Goal: Information Seeking & Learning: Learn about a topic

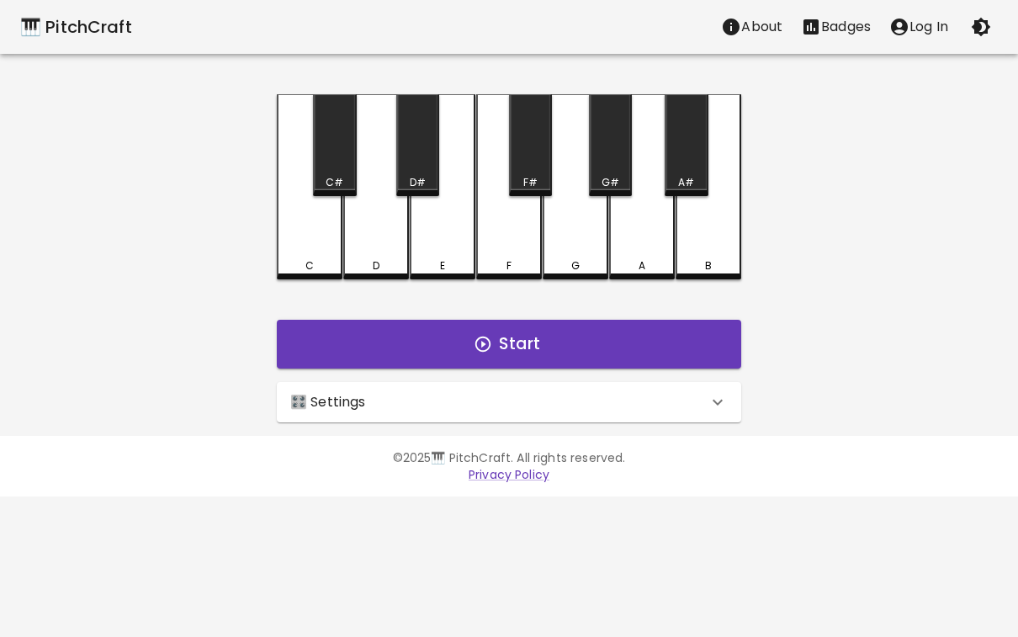
click at [712, 388] on div "🎛️ Settings" at bounding box center [509, 402] width 464 height 40
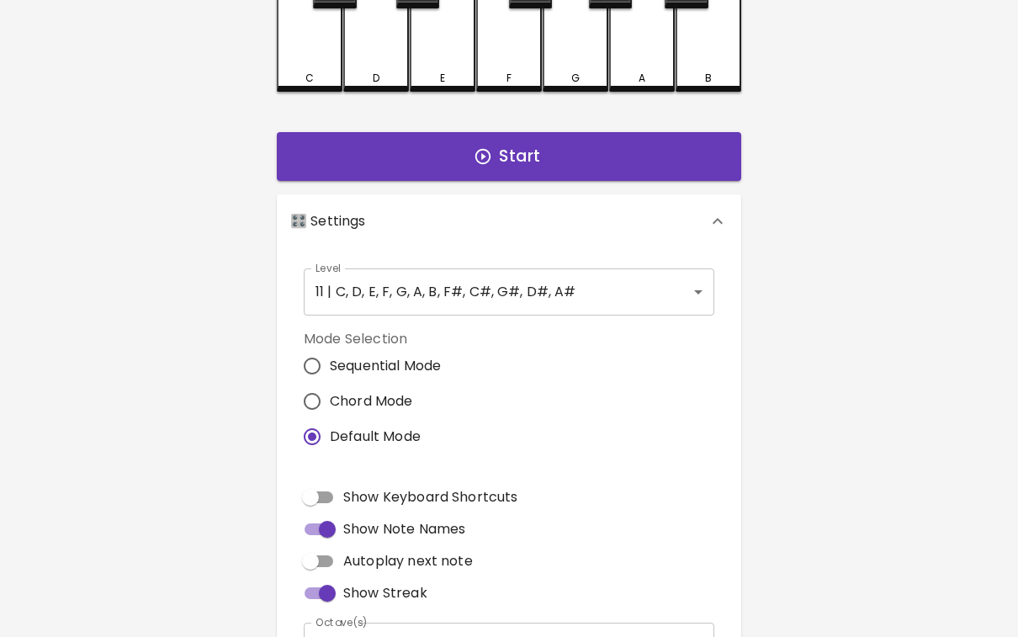
scroll to position [185, 0]
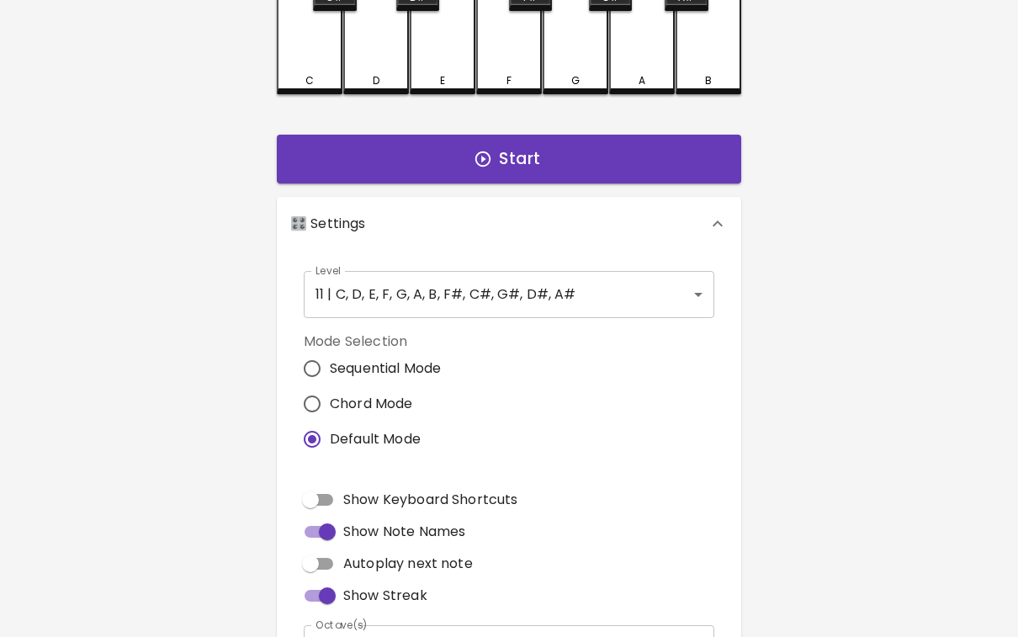
click at [644, 296] on body "🎹 PitchCraft About Badges Log In C C# D D# E F F# G G# A A# B Start 🎛️ Settings…" at bounding box center [509, 324] width 1018 height 1019
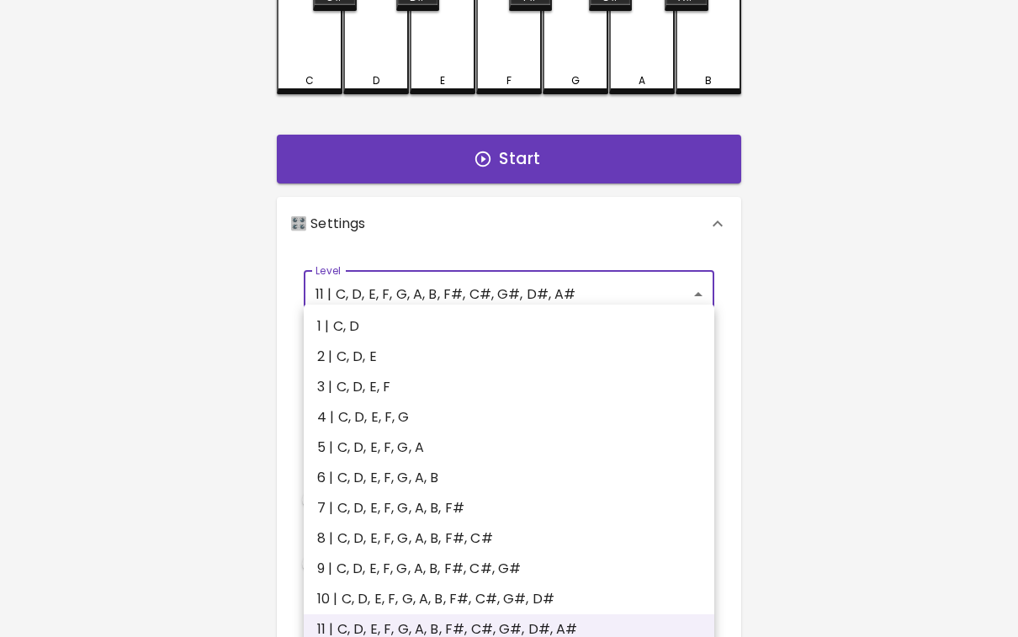
click at [497, 473] on li "6 | C, D, E, F, G, A, B" at bounding box center [509, 478] width 411 height 30
type input "11"
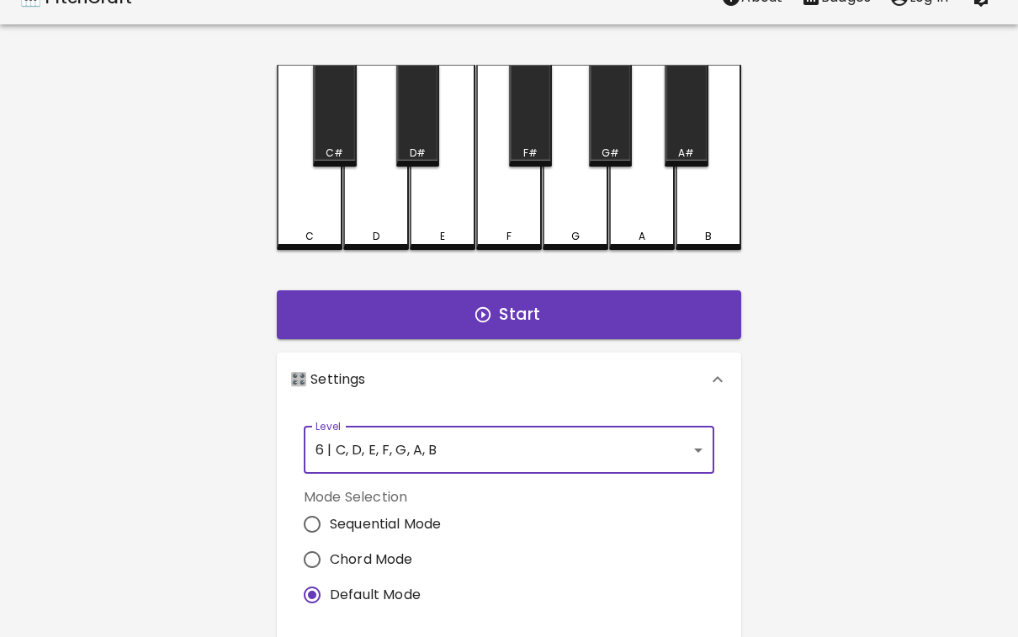
click at [544, 312] on button "Start" at bounding box center [509, 315] width 464 height 49
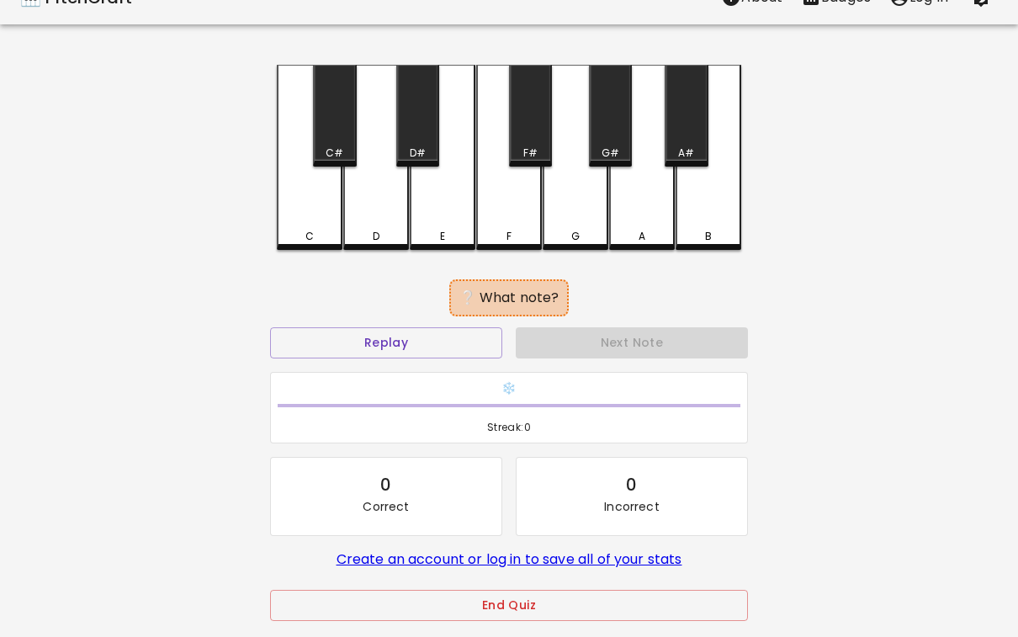
click at [413, 339] on button "Replay" at bounding box center [386, 342] width 232 height 31
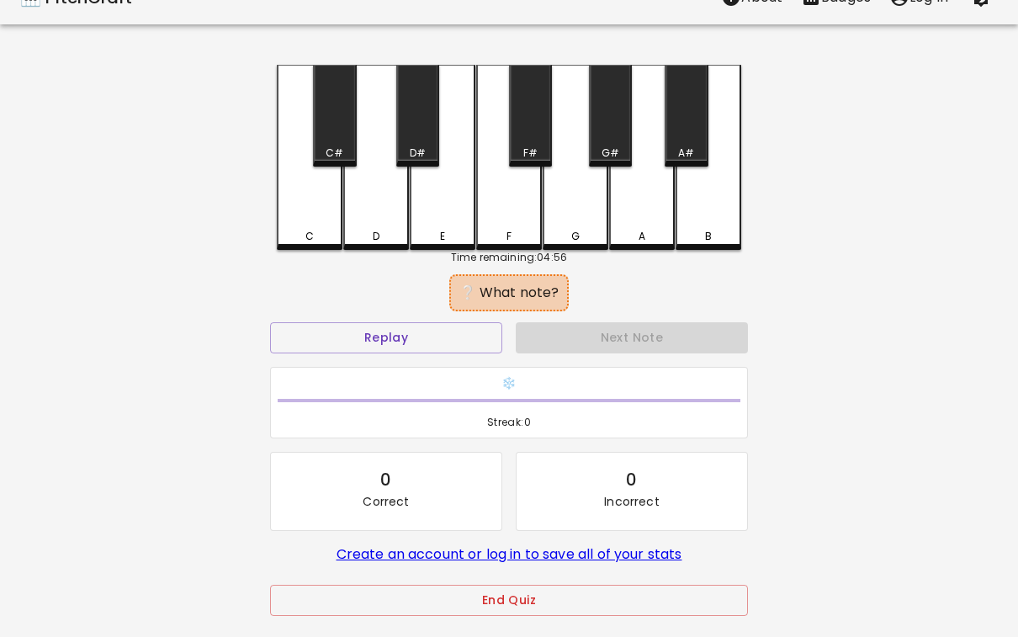
click at [406, 332] on button "Replay" at bounding box center [386, 337] width 232 height 31
click at [350, 327] on button "Replay" at bounding box center [386, 337] width 232 height 31
click at [334, 330] on button "Replay" at bounding box center [386, 337] width 232 height 31
click at [334, 329] on button "Replay" at bounding box center [386, 337] width 232 height 31
click at [348, 330] on button "Replay" at bounding box center [386, 337] width 232 height 31
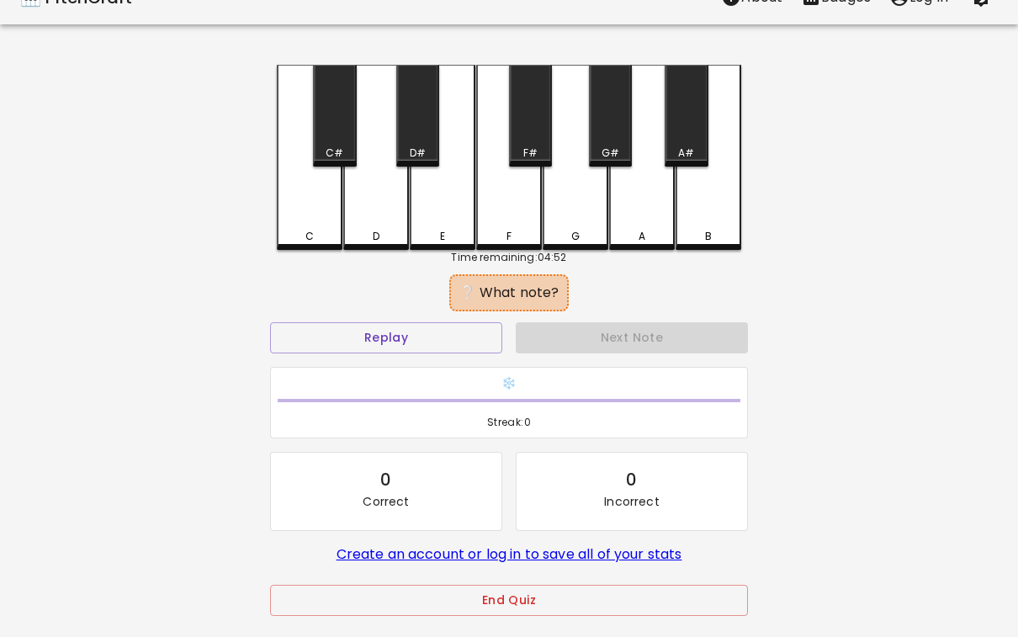
click at [348, 329] on button "Replay" at bounding box center [386, 337] width 232 height 31
click at [337, 329] on button "Replay" at bounding box center [386, 337] width 232 height 31
click at [329, 325] on button "Replay" at bounding box center [386, 337] width 232 height 31
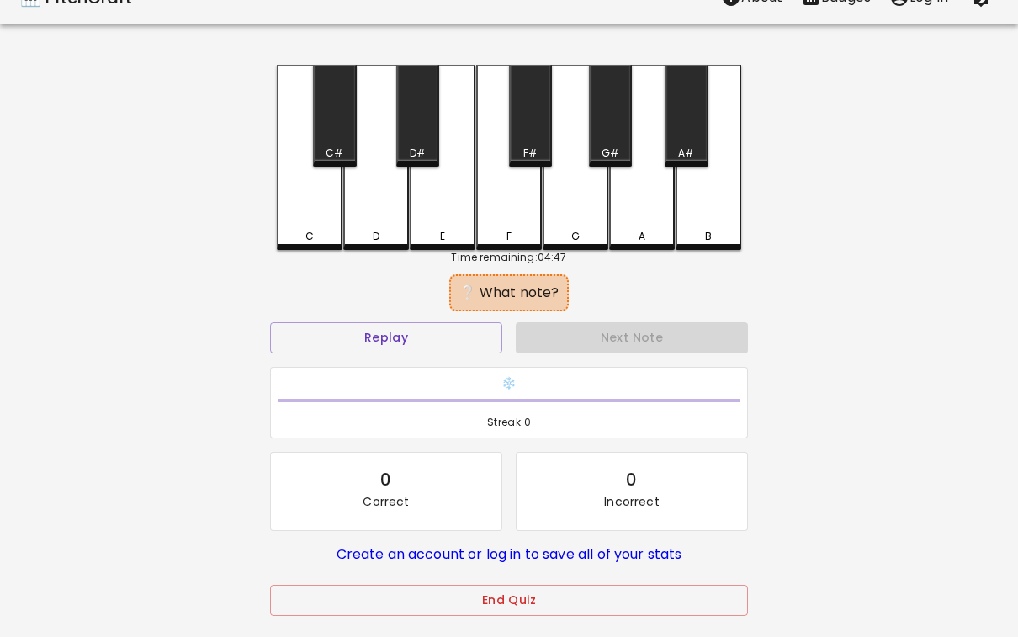
click at [316, 225] on div "C" at bounding box center [310, 157] width 66 height 185
click at [300, 210] on div "C" at bounding box center [310, 157] width 66 height 185
click at [386, 336] on button "Replay" at bounding box center [386, 337] width 232 height 31
click at [446, 214] on div "E" at bounding box center [443, 157] width 66 height 185
click at [395, 329] on button "Replay" at bounding box center [386, 337] width 232 height 31
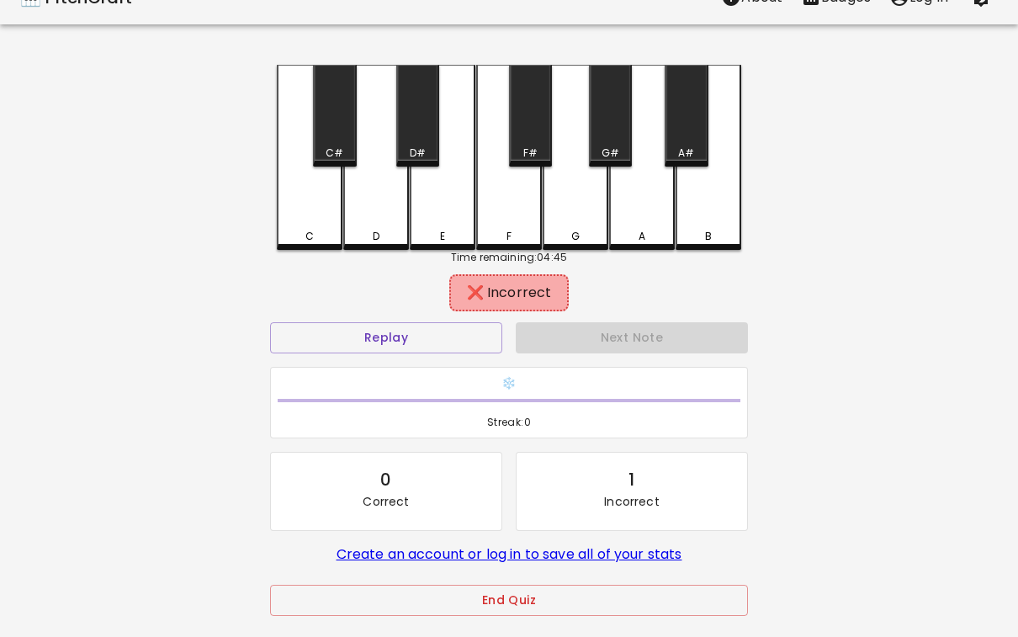
click at [394, 329] on button "Replay" at bounding box center [386, 337] width 232 height 31
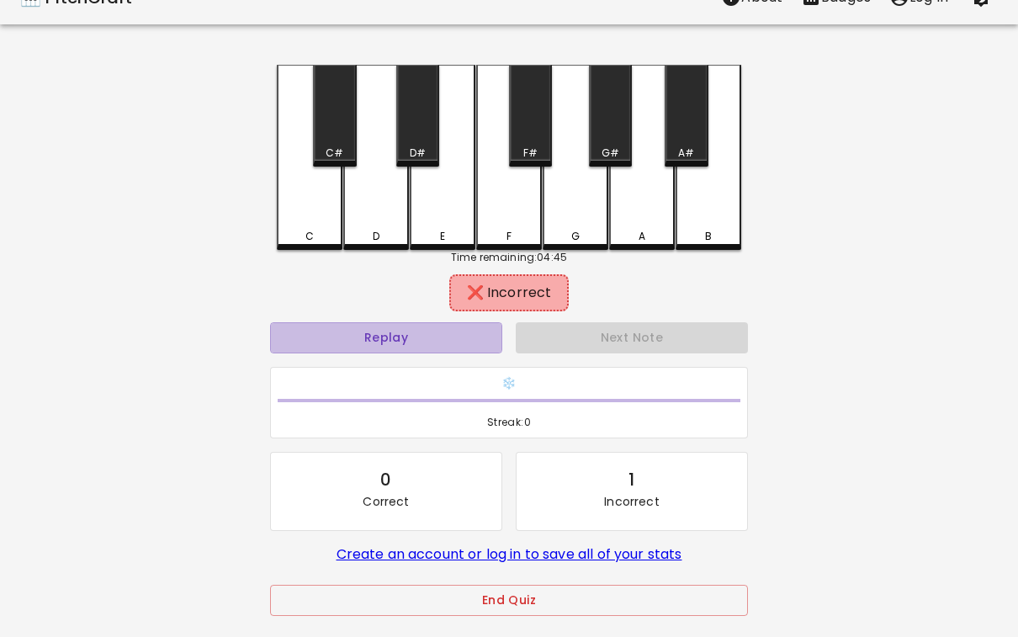
click at [396, 335] on button "Replay" at bounding box center [386, 337] width 232 height 31
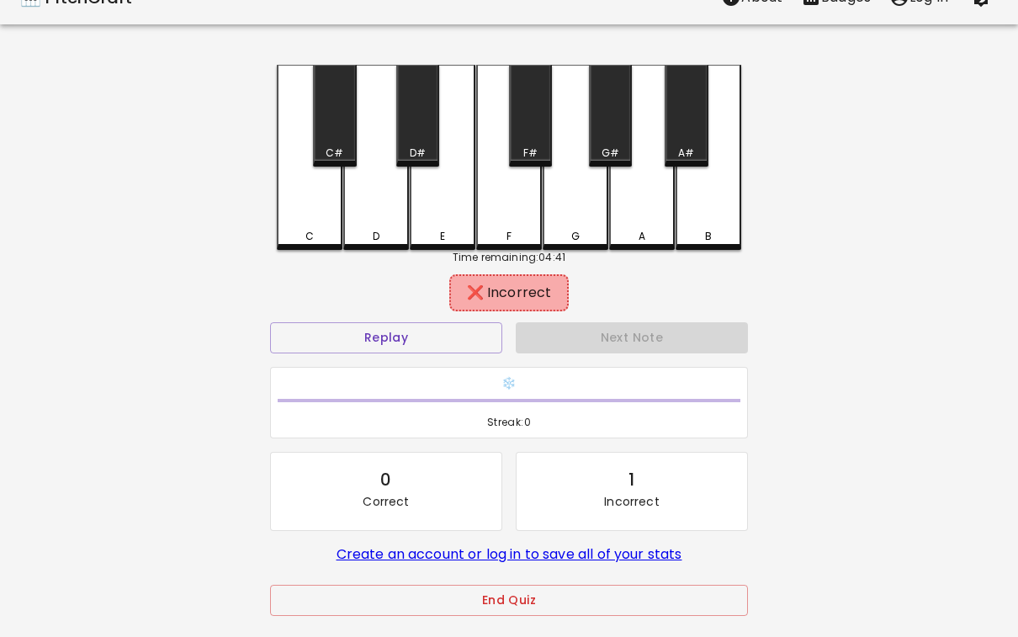
click at [396, 335] on button "Replay" at bounding box center [386, 337] width 232 height 31
click at [566, 215] on div "G" at bounding box center [576, 157] width 66 height 185
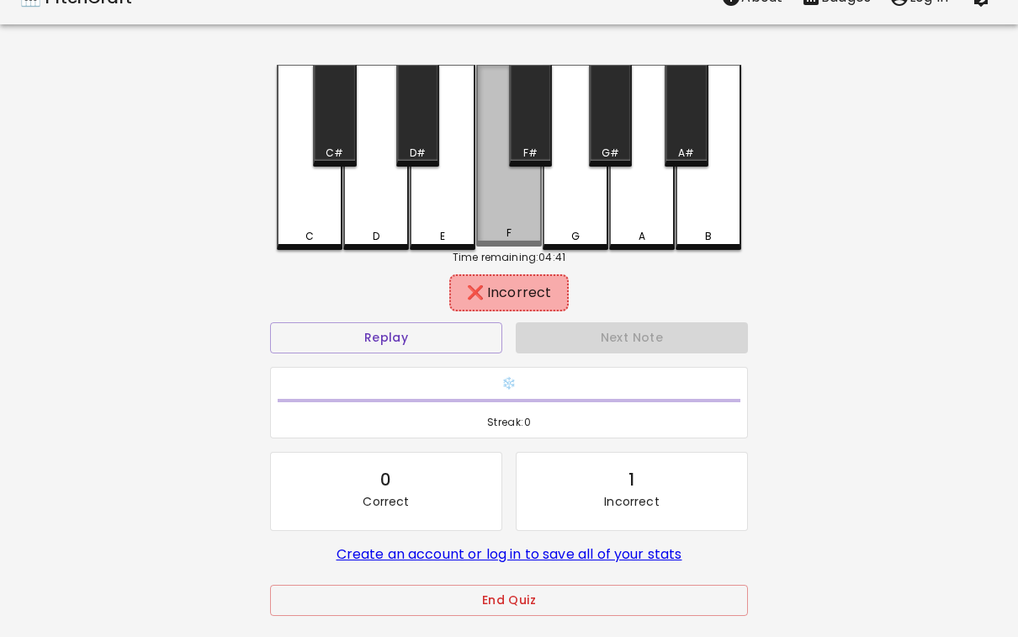
click at [502, 216] on div "F" at bounding box center [509, 156] width 66 height 182
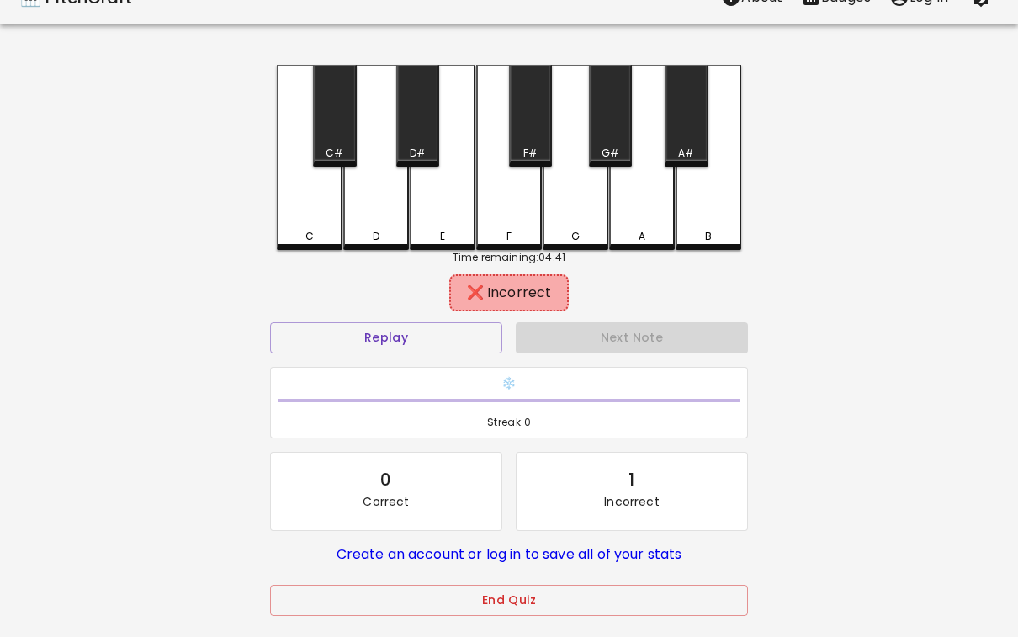
click at [432, 333] on button "Replay" at bounding box center [386, 337] width 232 height 31
click at [434, 335] on button "Replay" at bounding box center [386, 337] width 232 height 31
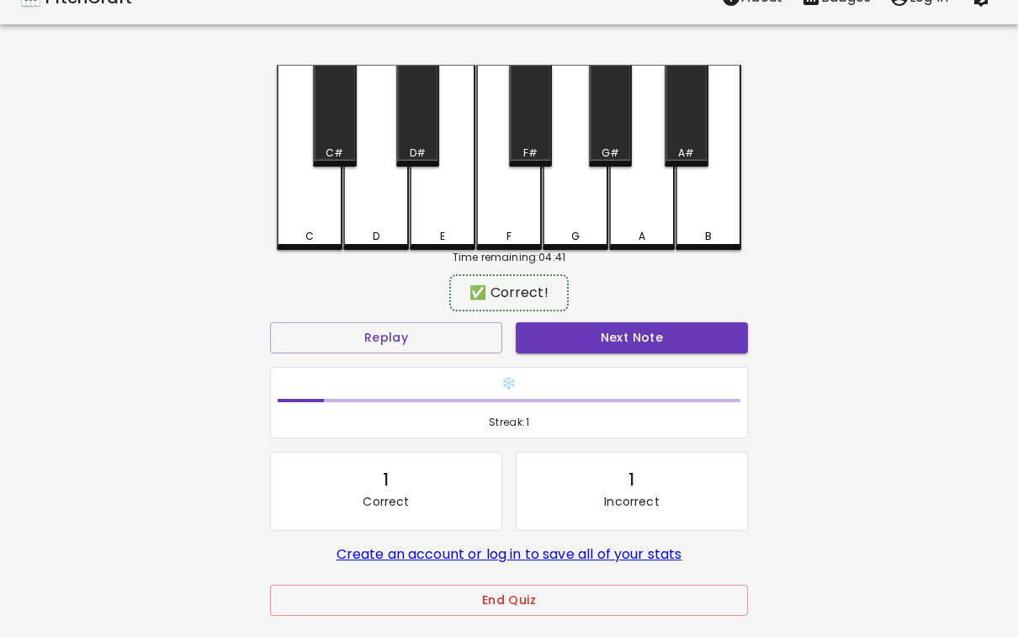
click at [650, 230] on div "A" at bounding box center [642, 236] width 62 height 15
click at [642, 226] on div "A" at bounding box center [642, 157] width 66 height 185
click at [633, 225] on div "A" at bounding box center [642, 157] width 66 height 185
click at [634, 221] on div "A" at bounding box center [642, 157] width 66 height 185
click at [572, 332] on button "Next Note" at bounding box center [632, 337] width 232 height 31
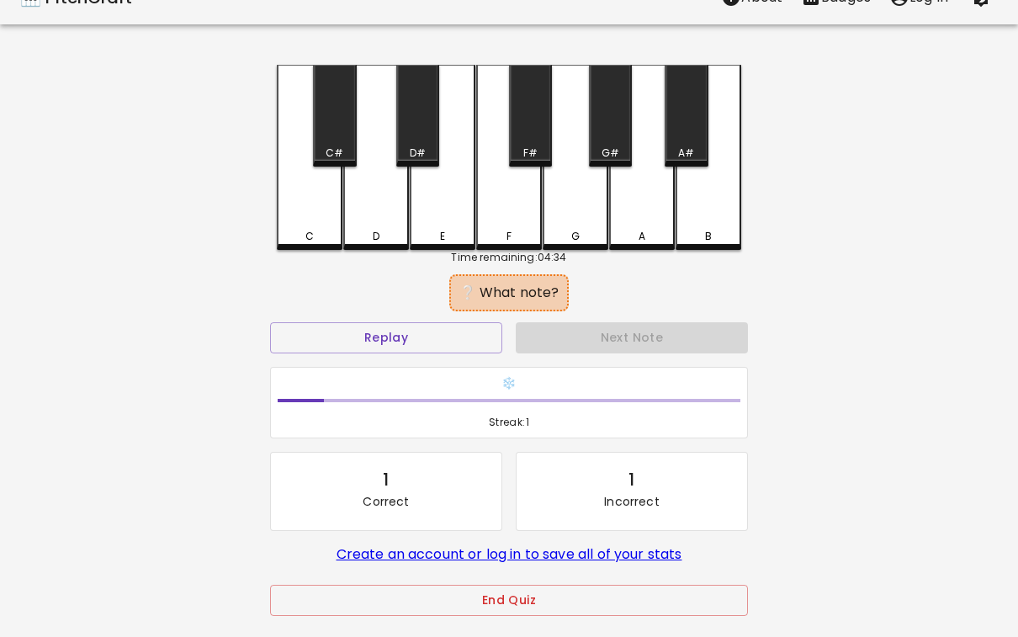
click at [418, 343] on button "Replay" at bounding box center [386, 337] width 232 height 31
click at [425, 325] on button "Replay" at bounding box center [386, 337] width 232 height 31
click at [425, 324] on button "Replay" at bounding box center [386, 337] width 232 height 31
click at [419, 333] on button "Replay" at bounding box center [386, 337] width 232 height 31
click at [426, 341] on button "Replay" at bounding box center [386, 337] width 232 height 31
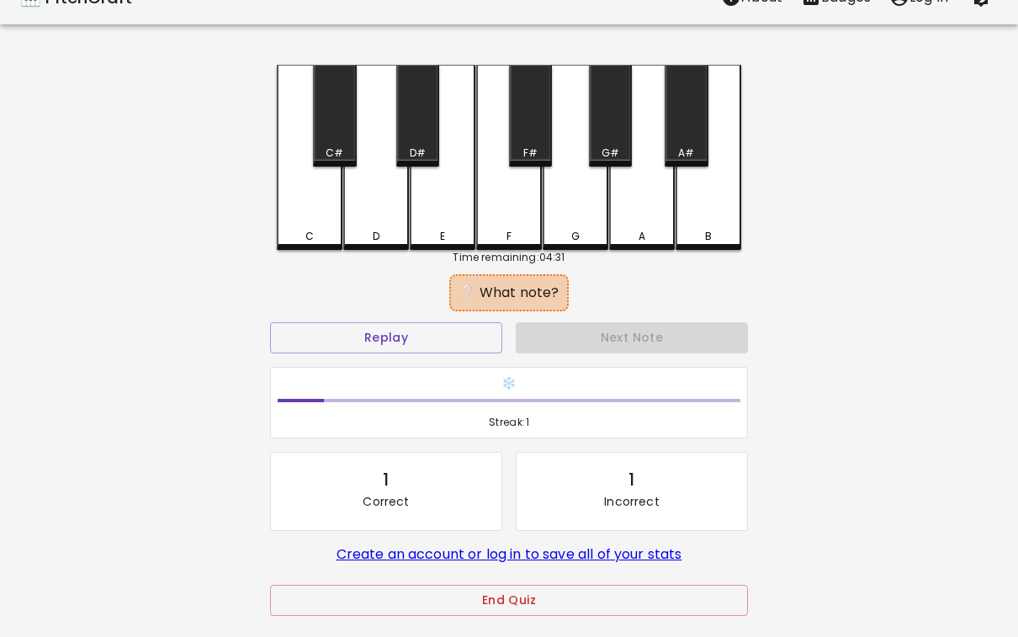
click at [644, 216] on div "A" at bounding box center [642, 157] width 66 height 185
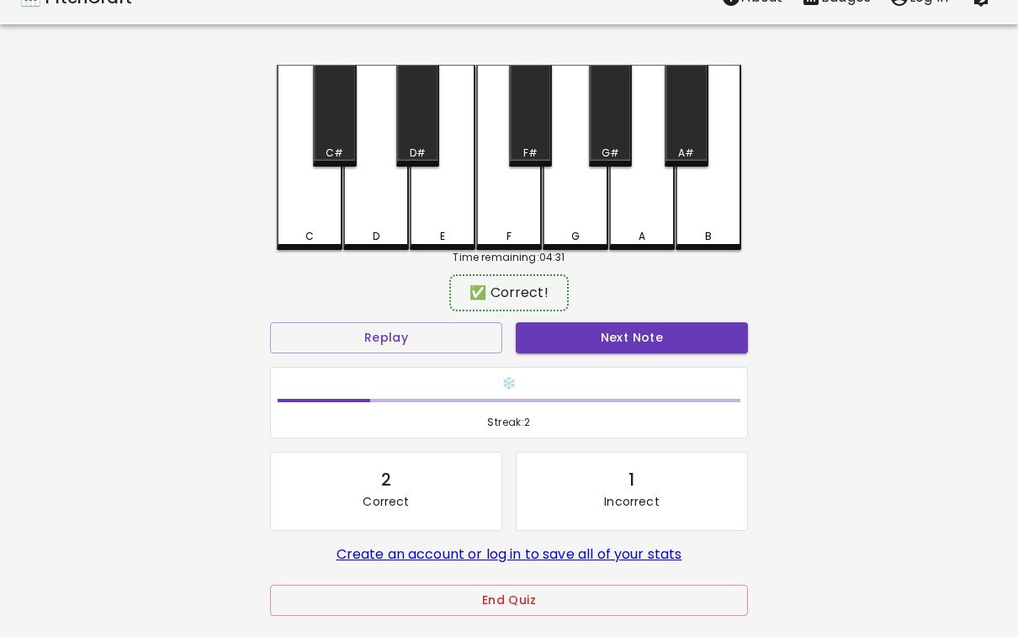
click at [416, 333] on button "Replay" at bounding box center [386, 337] width 232 height 31
click at [418, 326] on button "Replay" at bounding box center [386, 337] width 232 height 31
click at [425, 336] on button "Replay" at bounding box center [386, 337] width 232 height 31
click at [633, 218] on div "A" at bounding box center [642, 157] width 66 height 185
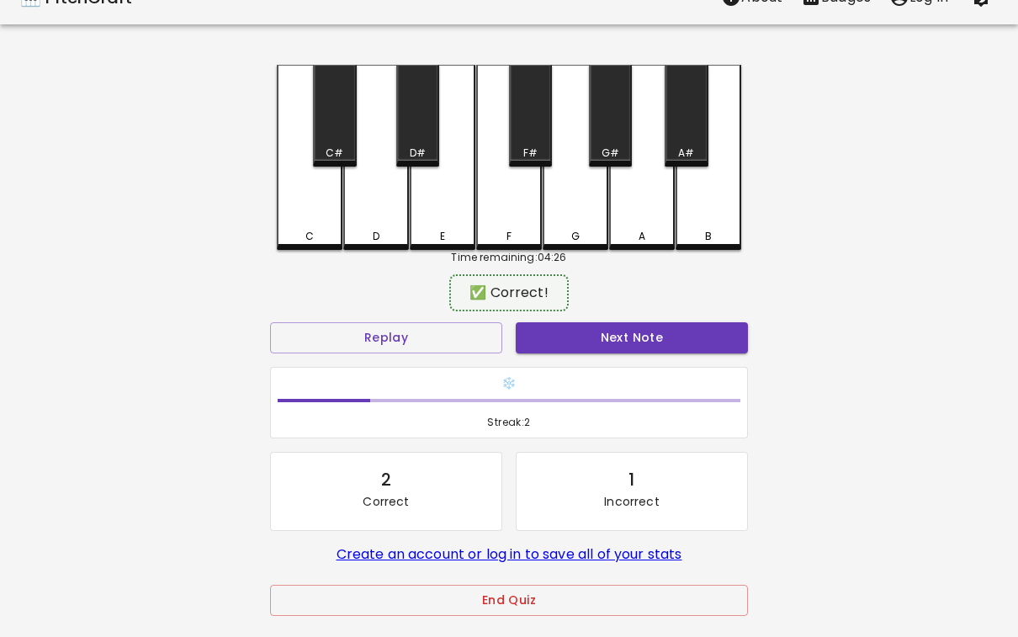
click at [559, 331] on button "Next Note" at bounding box center [632, 337] width 232 height 31
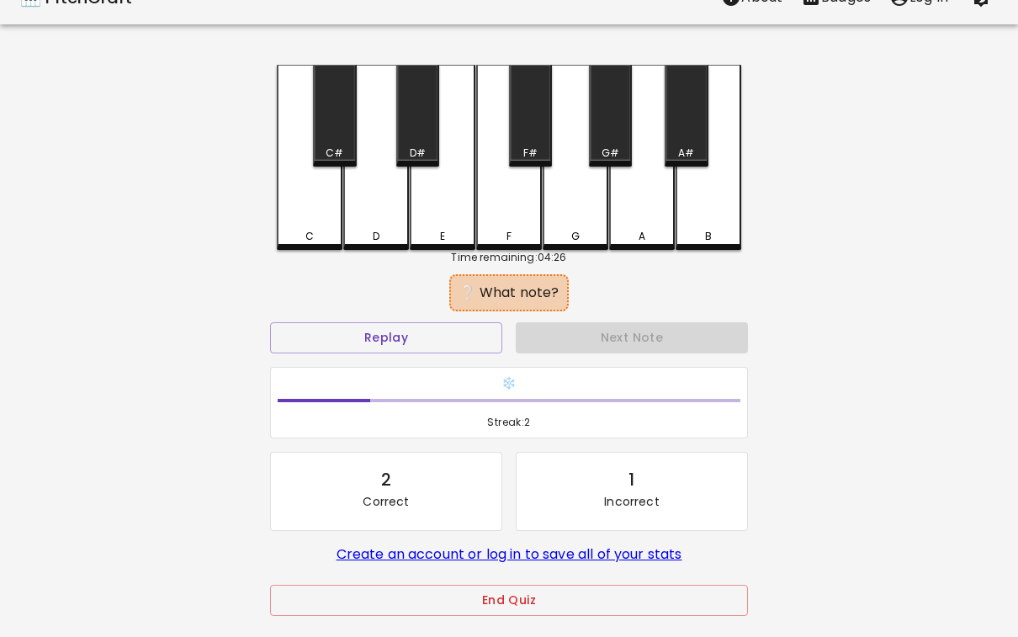
click at [423, 339] on button "Replay" at bounding box center [386, 337] width 232 height 31
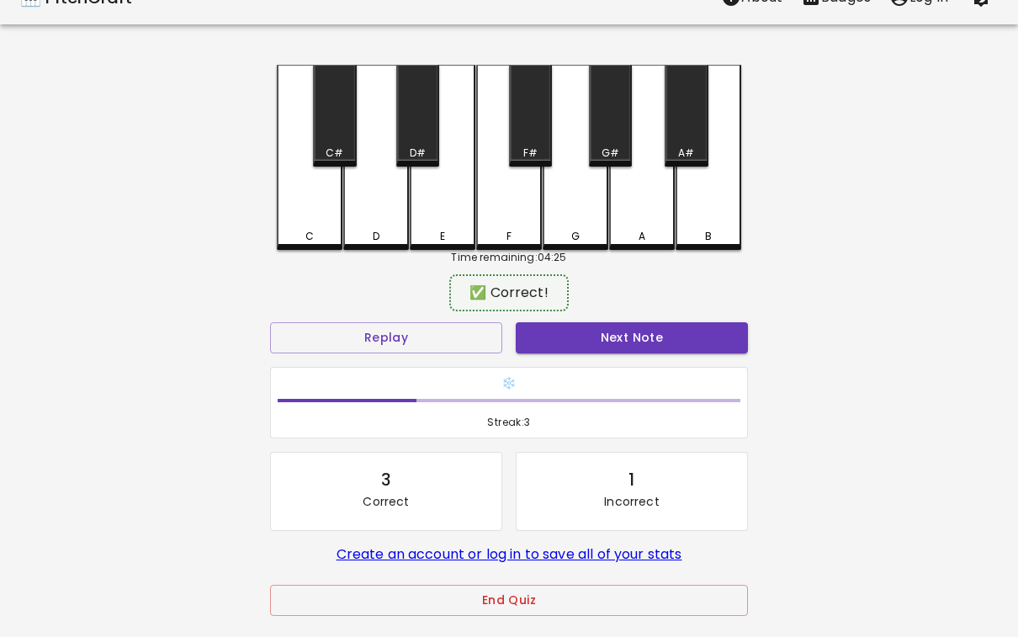
click at [646, 210] on div "A" at bounding box center [642, 157] width 66 height 185
click at [578, 322] on button "Next Note" at bounding box center [632, 337] width 232 height 31
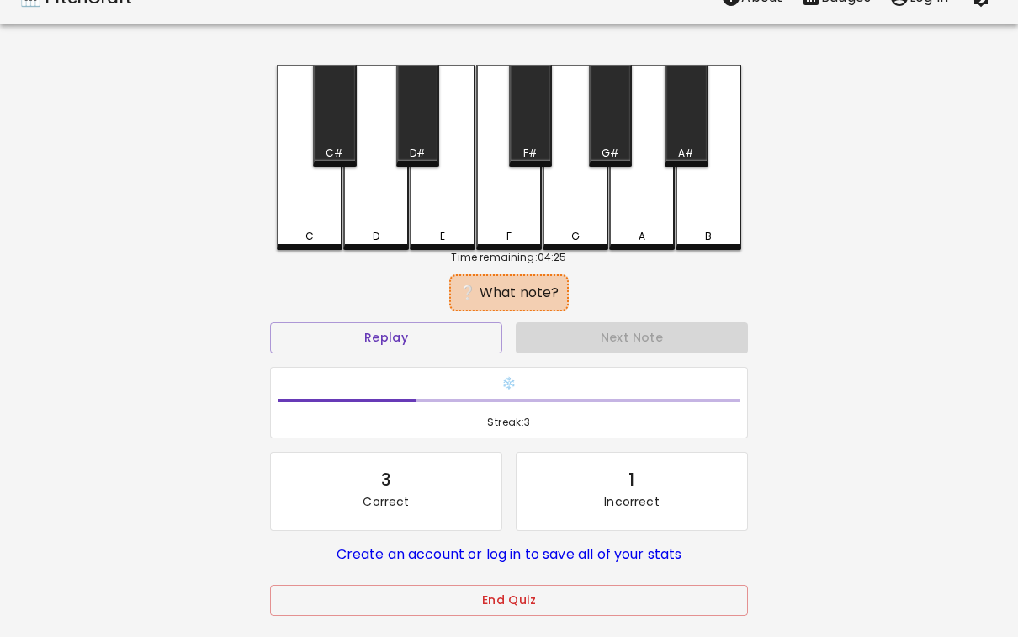
click at [431, 335] on button "Replay" at bounding box center [386, 337] width 232 height 31
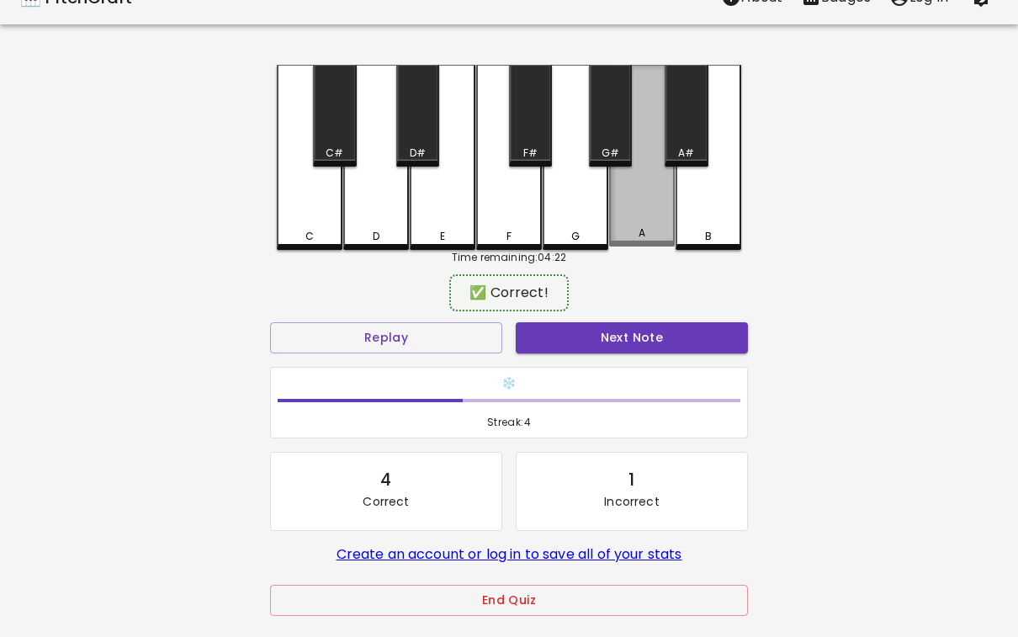
click at [653, 224] on div "A" at bounding box center [642, 156] width 66 height 182
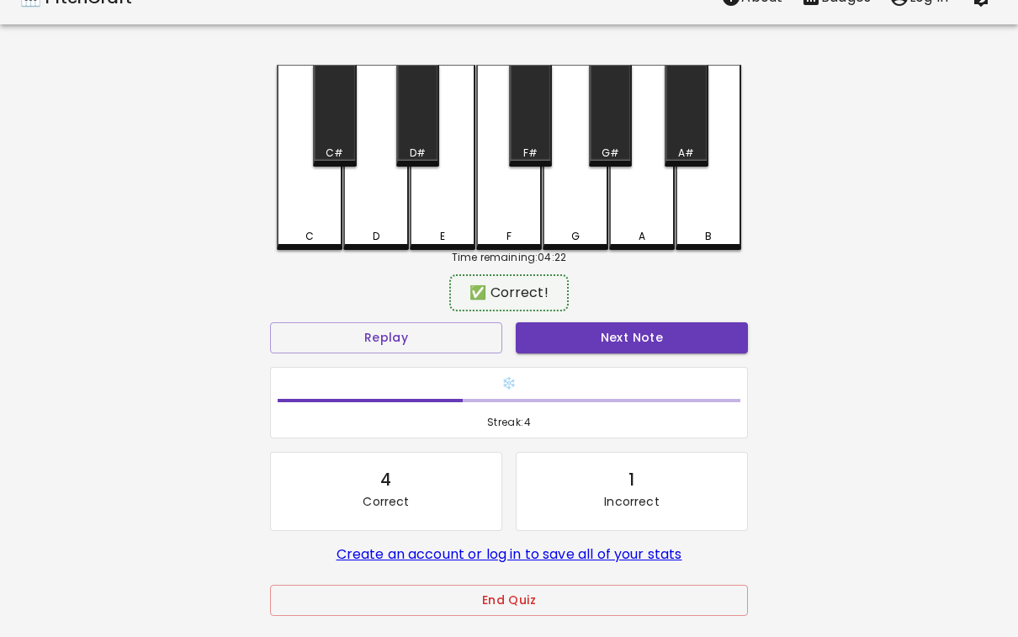
click at [590, 332] on button "Next Note" at bounding box center [632, 337] width 232 height 31
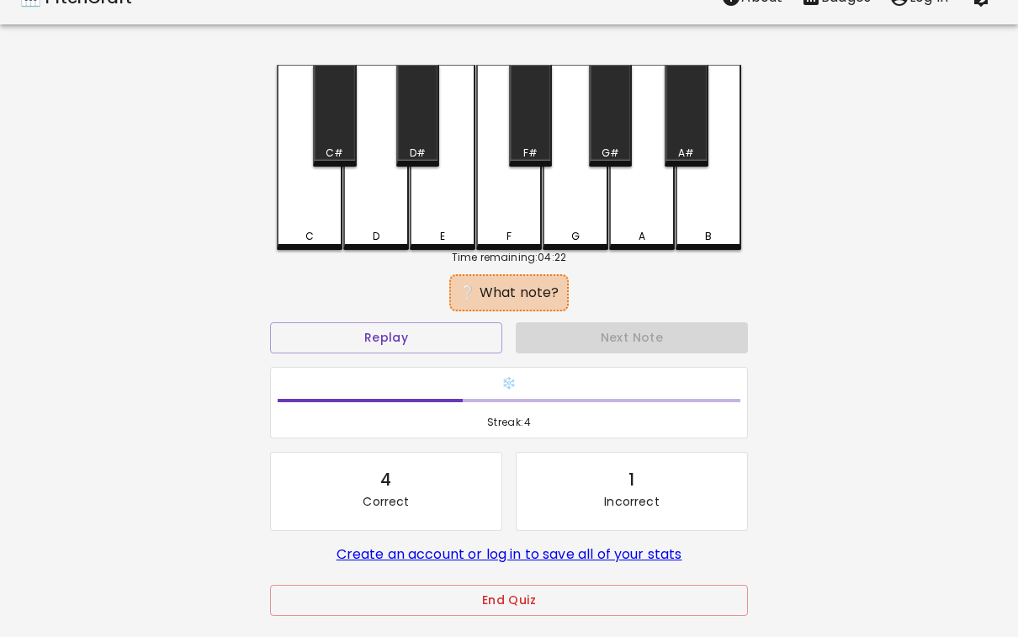
click at [414, 350] on button "Replay" at bounding box center [386, 337] width 232 height 31
click at [411, 347] on button "Replay" at bounding box center [386, 337] width 232 height 31
click at [402, 348] on button "Replay" at bounding box center [386, 337] width 232 height 31
click at [390, 336] on button "Replay" at bounding box center [386, 337] width 232 height 31
click at [385, 342] on button "Replay" at bounding box center [386, 337] width 232 height 31
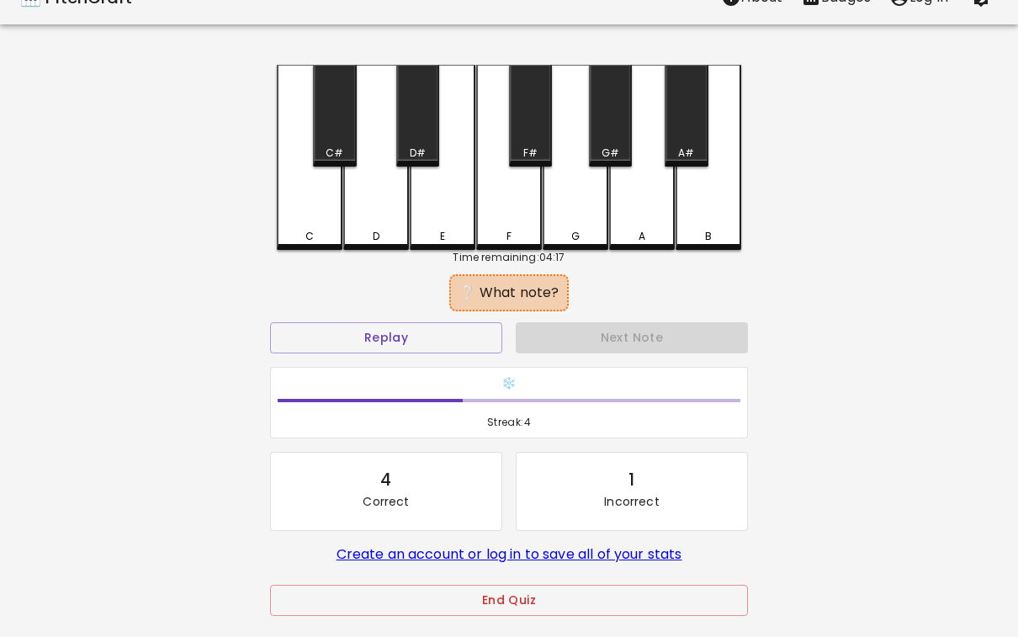
click at [377, 346] on button "Replay" at bounding box center [386, 337] width 232 height 31
click at [375, 346] on button "Replay" at bounding box center [386, 337] width 232 height 31
click at [384, 335] on button "Replay" at bounding box center [386, 337] width 232 height 31
click at [375, 322] on button "Replay" at bounding box center [386, 337] width 232 height 31
click at [368, 331] on button "Replay" at bounding box center [386, 337] width 232 height 31
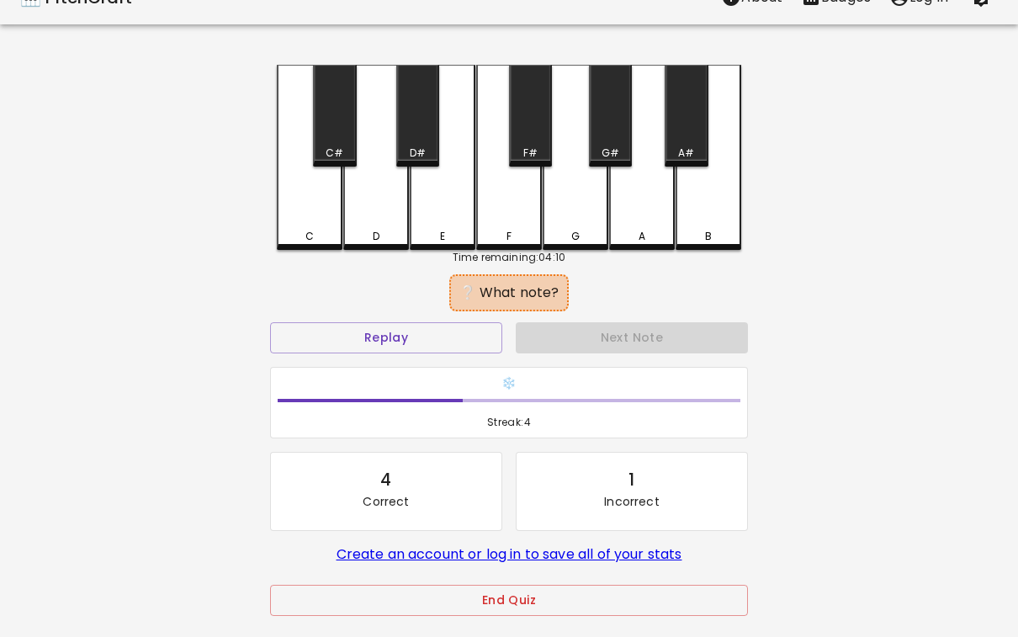
click at [363, 323] on button "Replay" at bounding box center [386, 337] width 232 height 31
click at [374, 317] on div "Replay" at bounding box center [386, 338] width 246 height 45
click at [380, 343] on button "Replay" at bounding box center [386, 337] width 232 height 31
click at [384, 334] on button "Replay" at bounding box center [386, 337] width 232 height 31
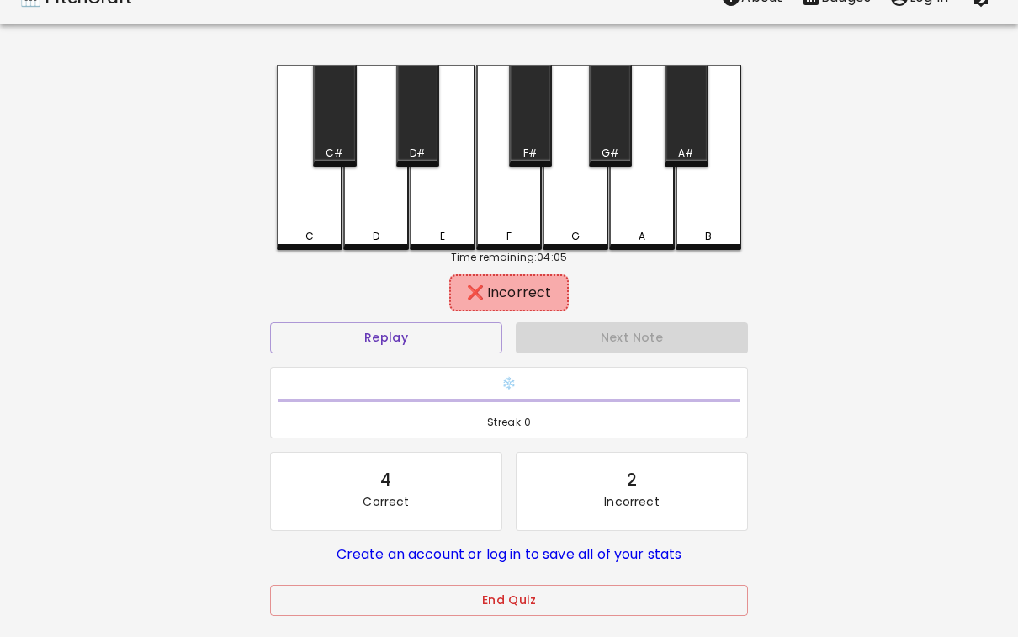
click at [495, 210] on div "F" at bounding box center [509, 157] width 66 height 185
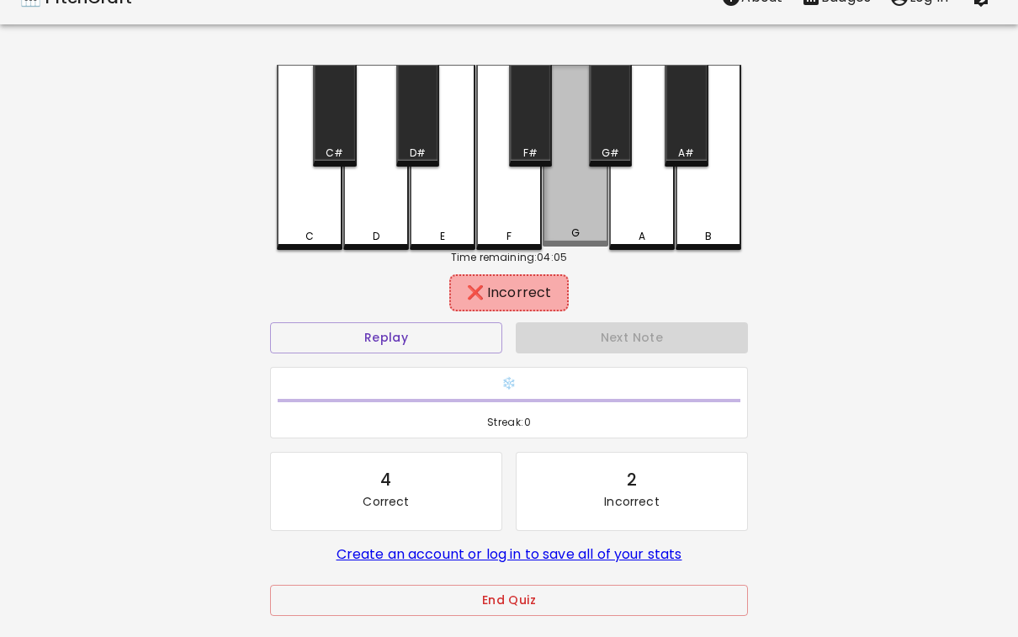
click at [581, 226] on div "G" at bounding box center [576, 156] width 66 height 182
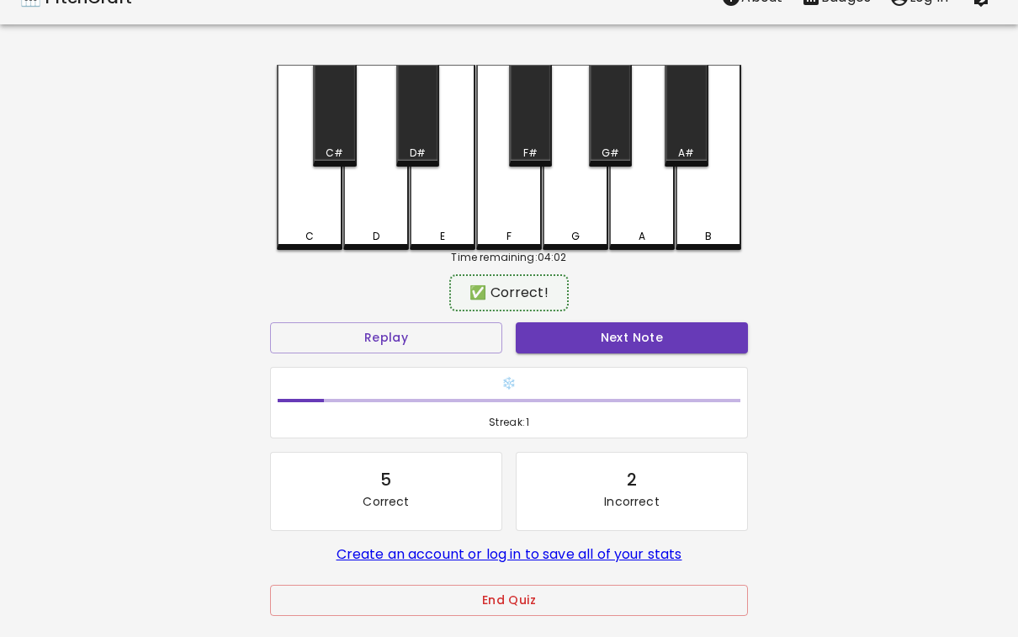
click at [439, 216] on div "E" at bounding box center [443, 157] width 66 height 185
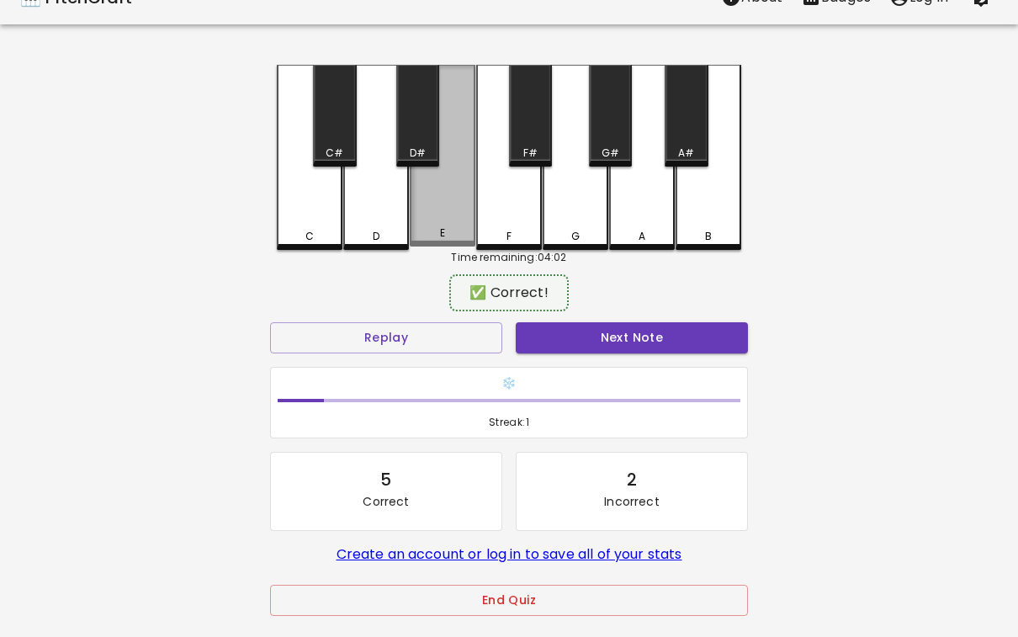
click at [435, 221] on div "E" at bounding box center [443, 156] width 66 height 182
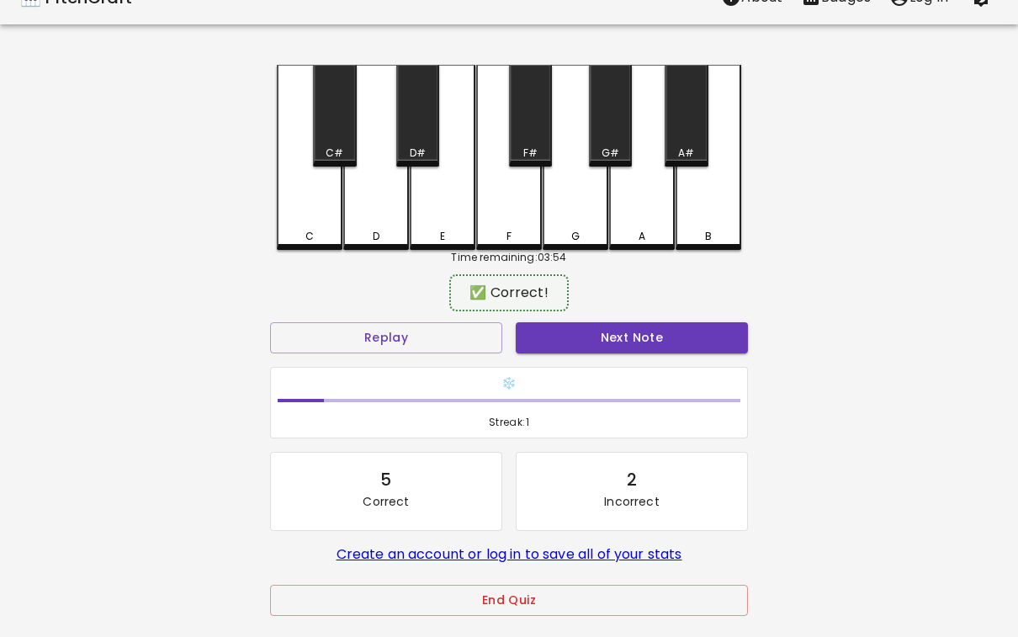
click at [449, 333] on button "Replay" at bounding box center [386, 337] width 232 height 31
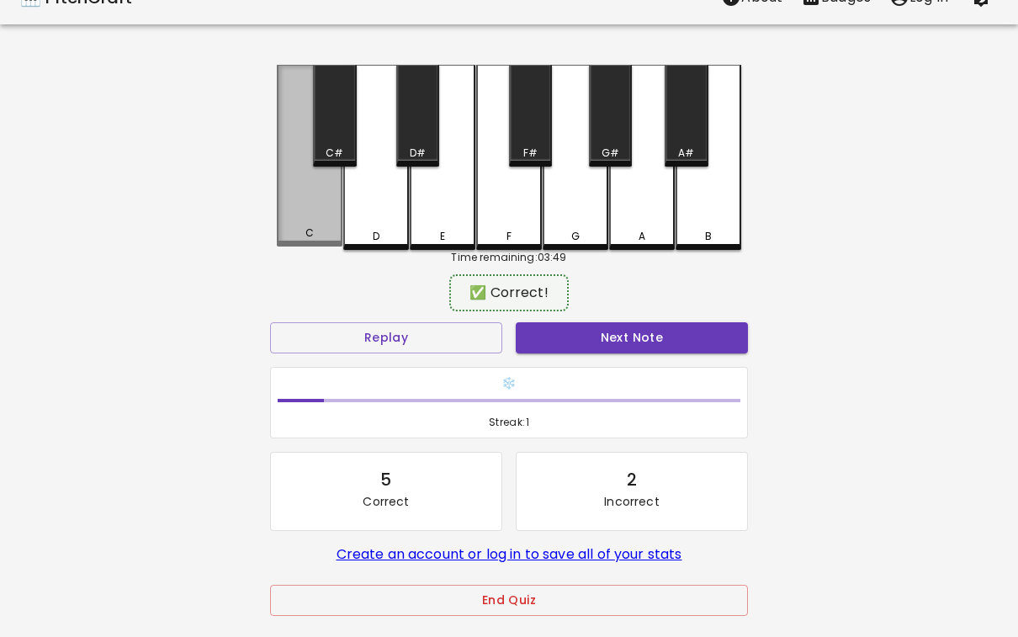
click at [310, 215] on div "C" at bounding box center [310, 156] width 66 height 182
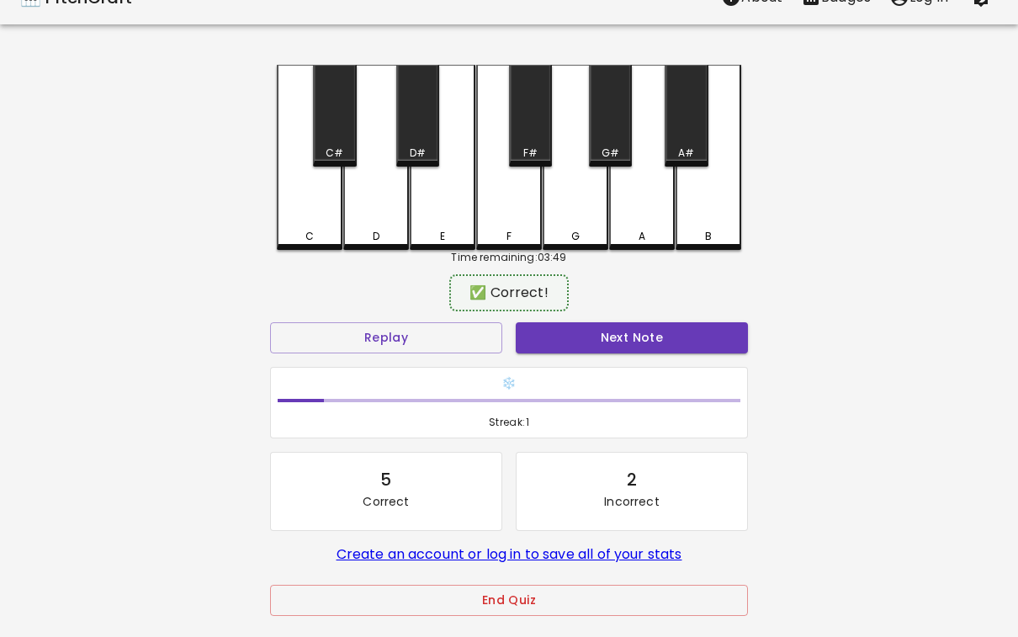
click at [383, 210] on div "D" at bounding box center [376, 157] width 66 height 185
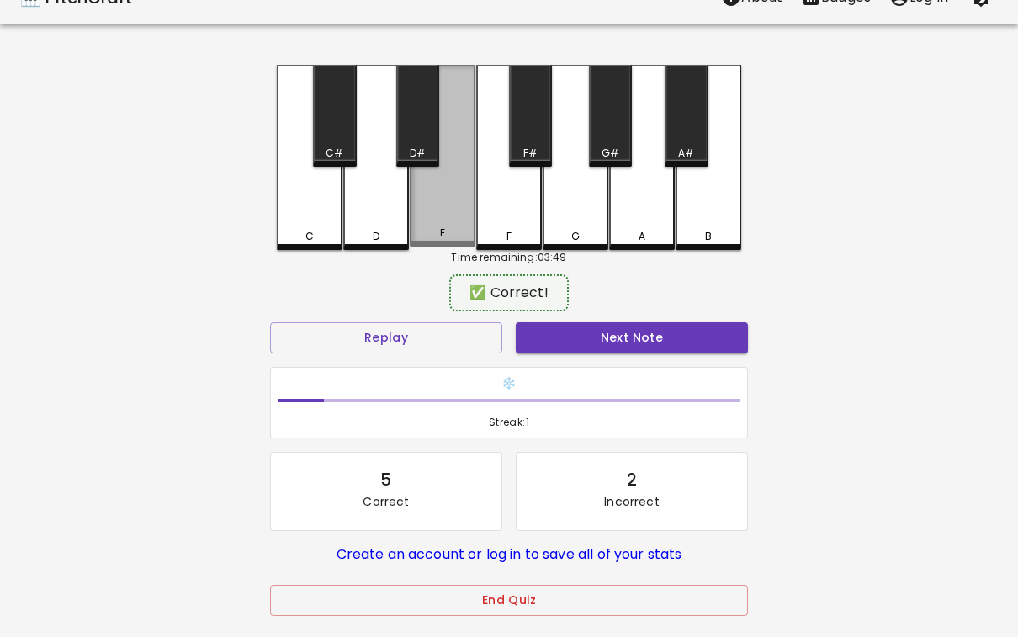
click at [458, 210] on div "E" at bounding box center [443, 156] width 66 height 182
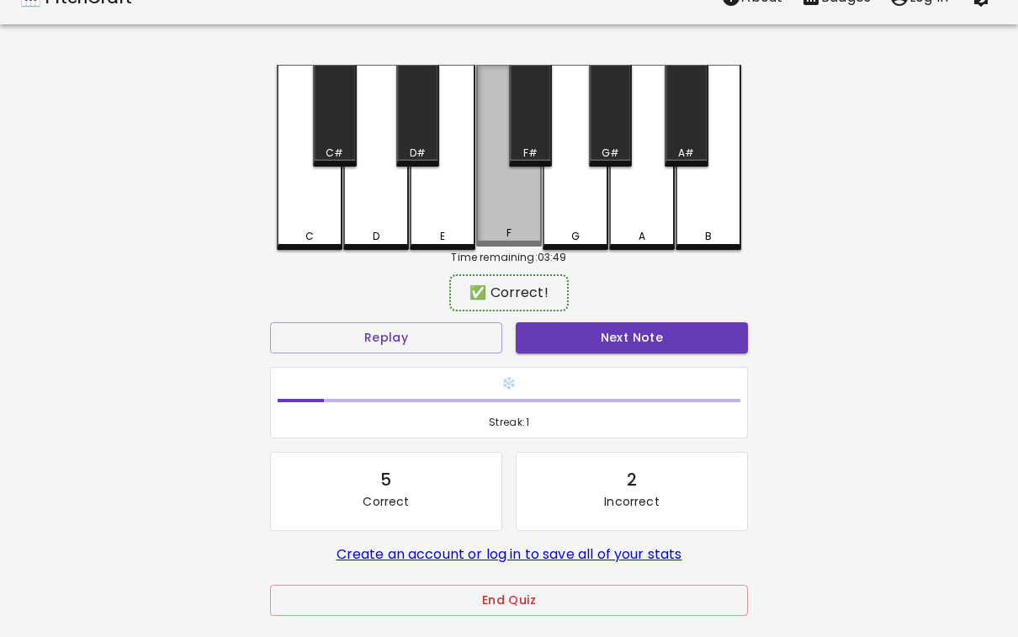
click at [513, 216] on div "F" at bounding box center [509, 156] width 66 height 182
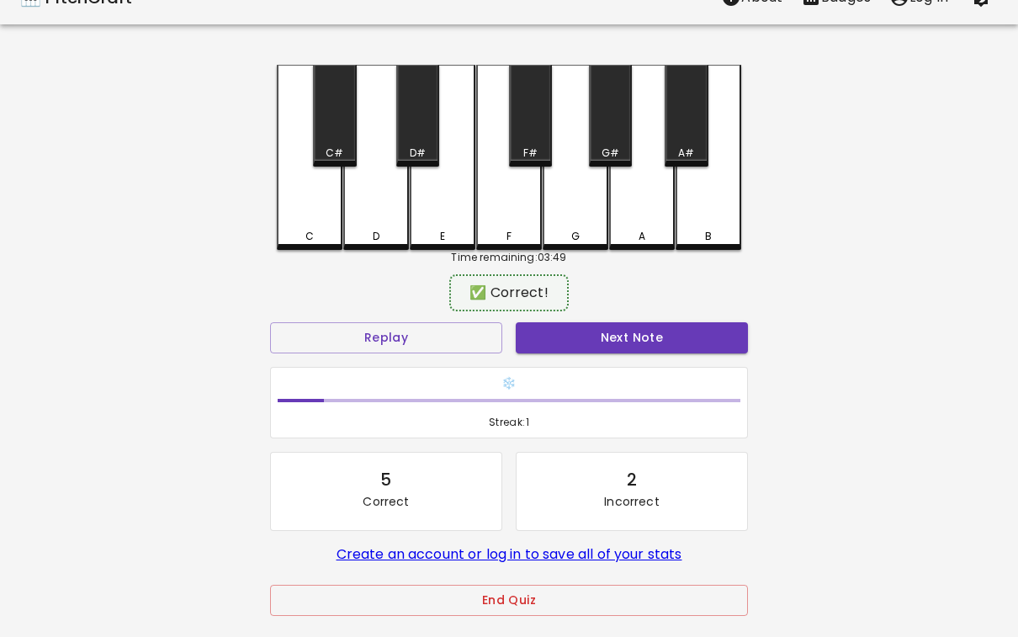
click at [578, 210] on div "G" at bounding box center [576, 157] width 66 height 185
click at [642, 194] on div "A" at bounding box center [642, 157] width 66 height 185
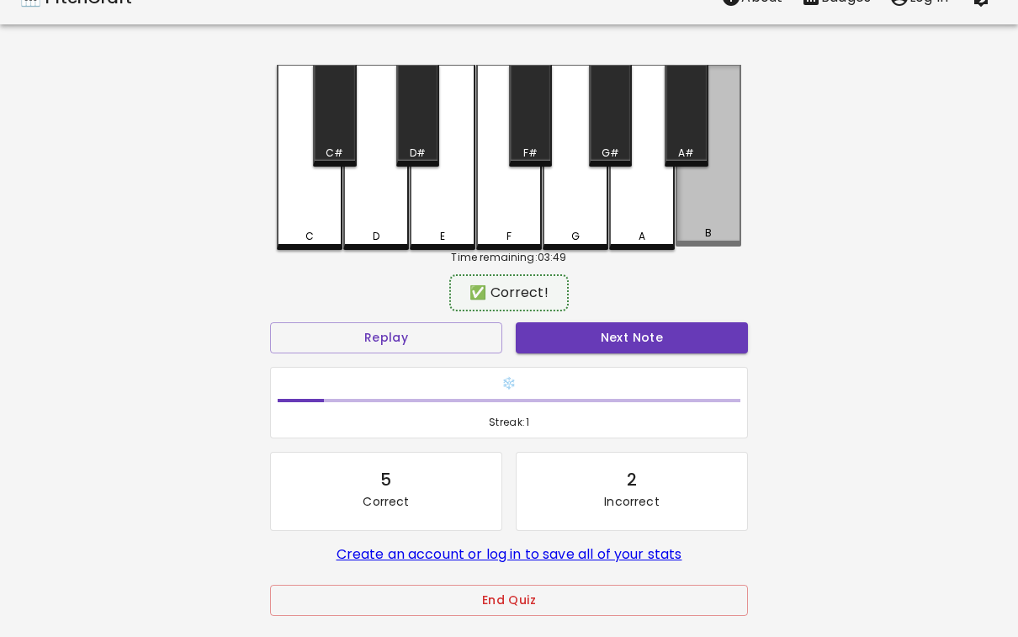
click at [716, 230] on div "B" at bounding box center [708, 232] width 62 height 15
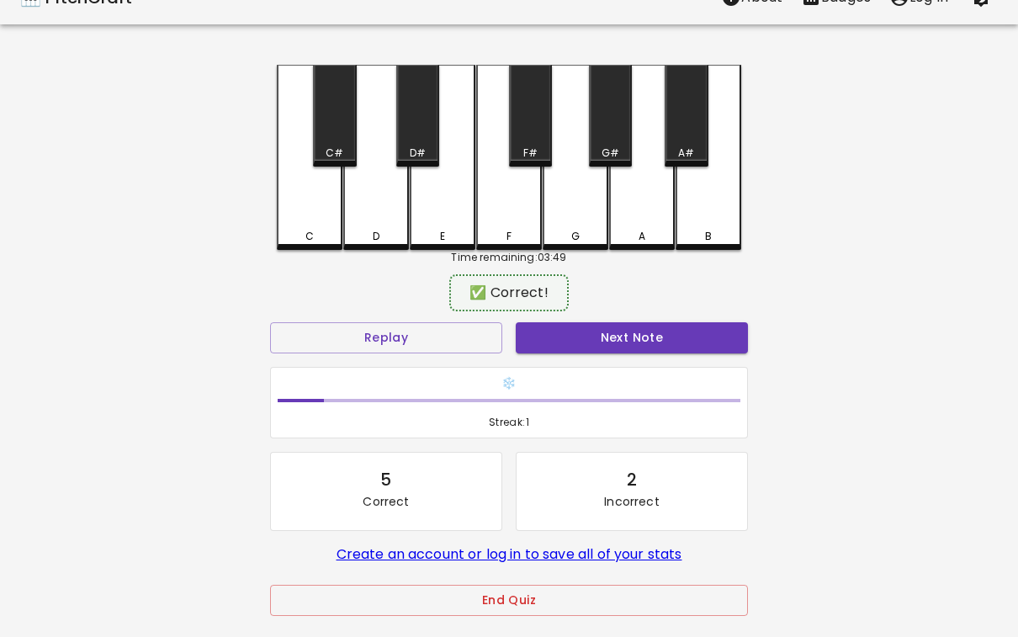
click at [555, 214] on div "G" at bounding box center [576, 157] width 66 height 185
click at [236, 302] on div "🎹 PitchCraft About Badges Log In C C# D D# E F F# G G# A A# B Time remaining: 0…" at bounding box center [509, 305] width 1018 height 669
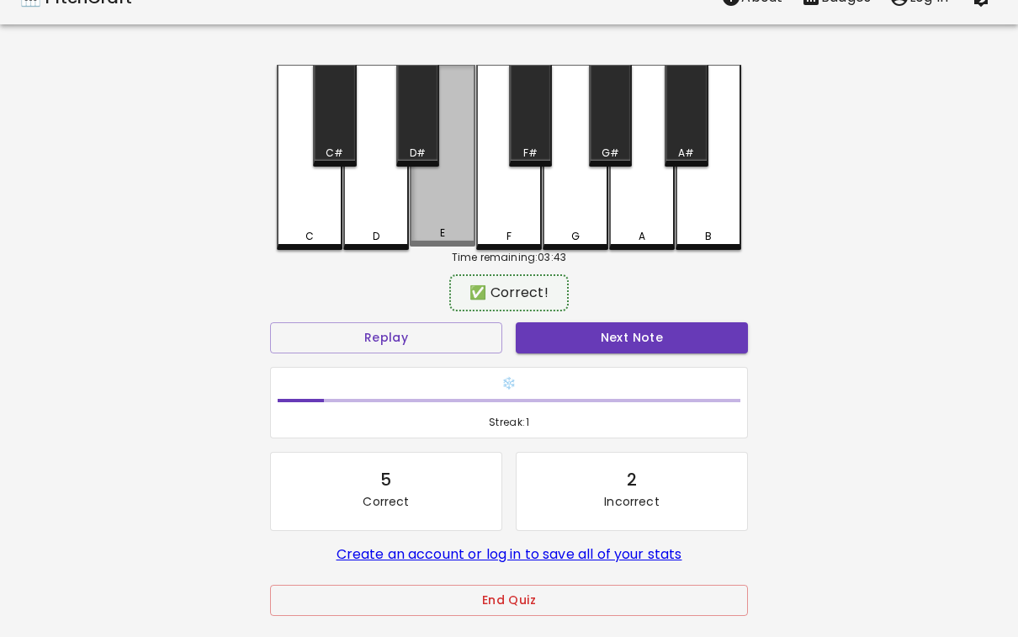
click at [432, 201] on div "E" at bounding box center [443, 156] width 66 height 182
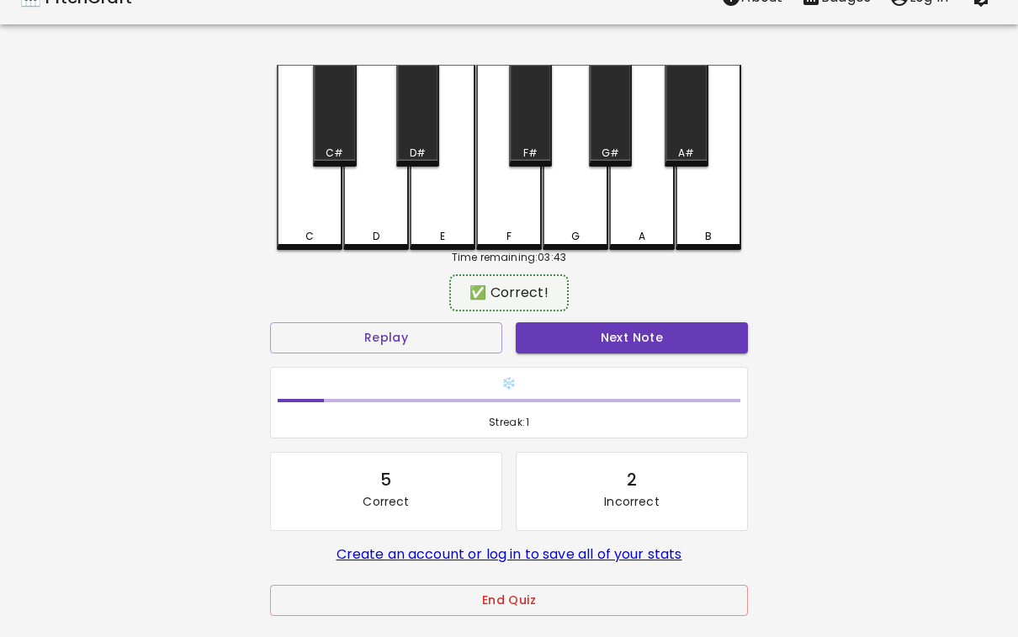
click at [366, 214] on div "D" at bounding box center [376, 157] width 66 height 185
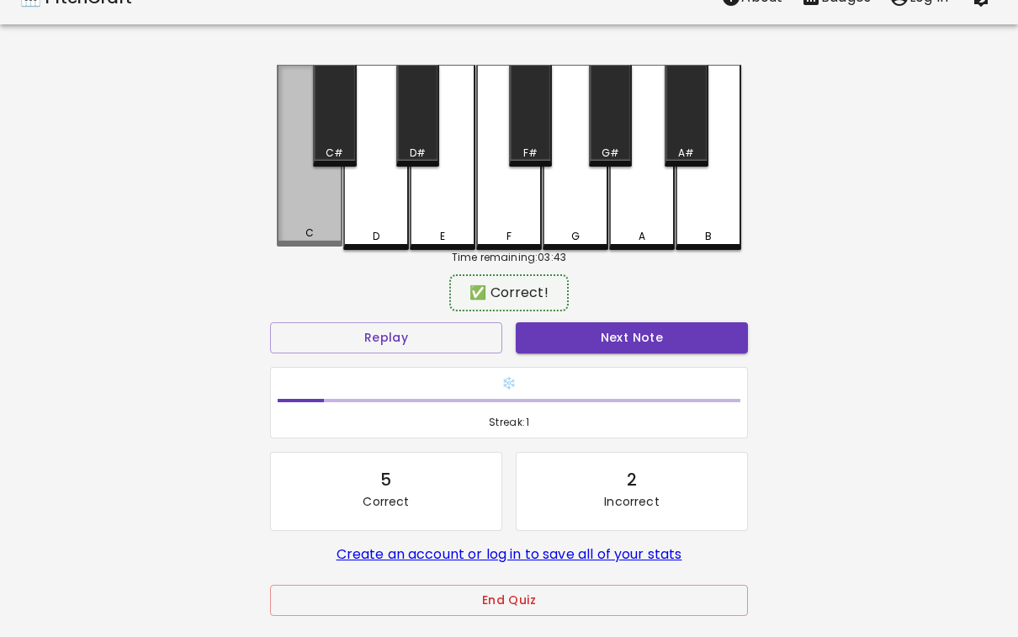
click at [297, 195] on div "C" at bounding box center [310, 156] width 66 height 182
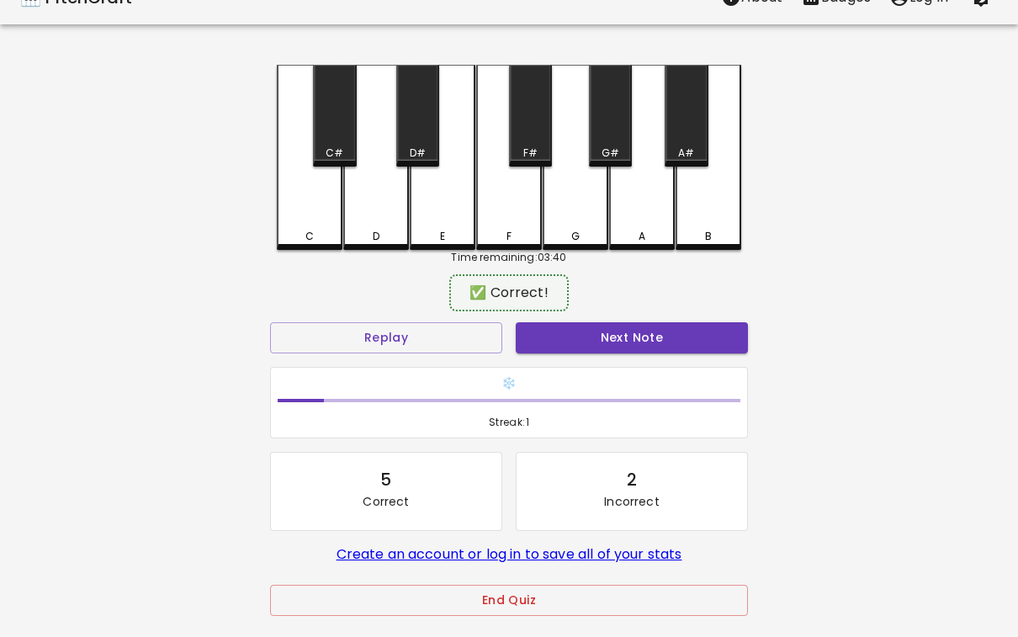
click at [631, 333] on button "Next Note" at bounding box center [632, 337] width 232 height 31
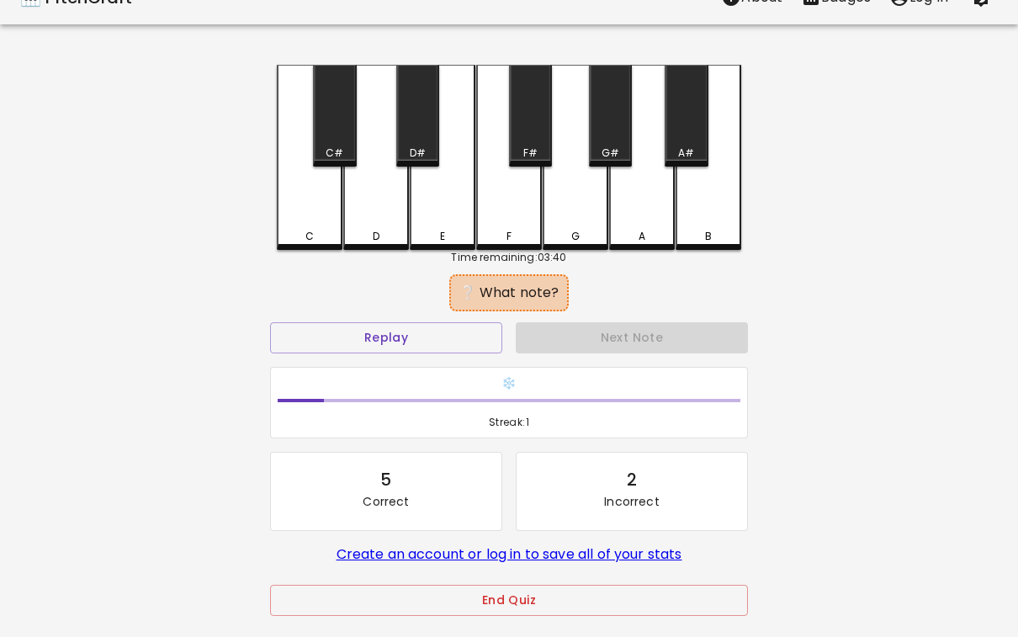
click at [404, 332] on button "Replay" at bounding box center [386, 337] width 232 height 31
click at [379, 336] on button "Replay" at bounding box center [386, 337] width 232 height 31
click at [363, 333] on button "Replay" at bounding box center [386, 337] width 232 height 31
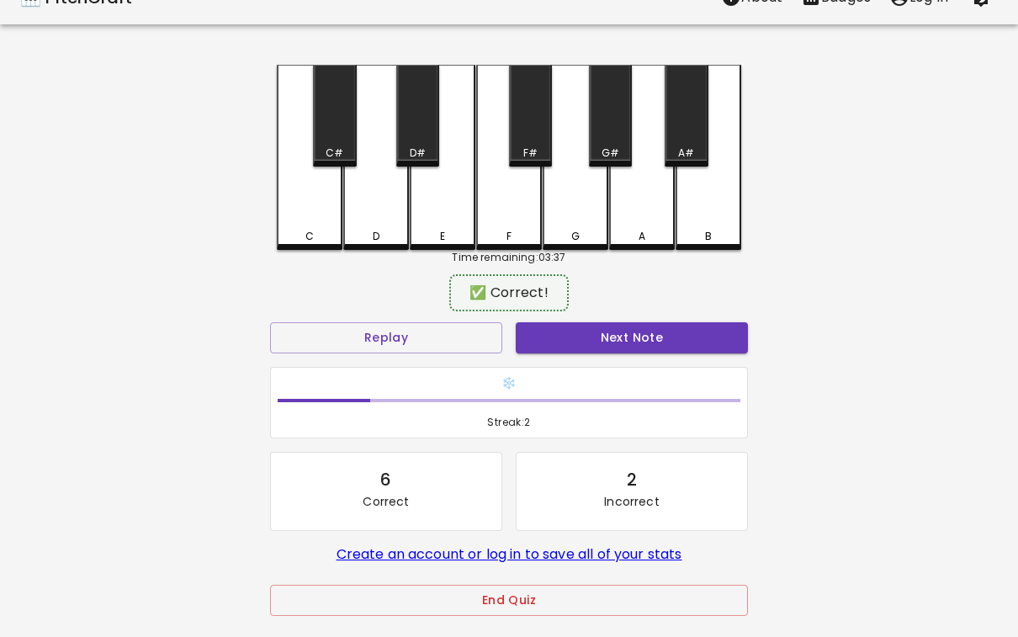
click at [310, 217] on div "C" at bounding box center [310, 157] width 66 height 185
click at [585, 328] on button "Next Note" at bounding box center [632, 337] width 232 height 31
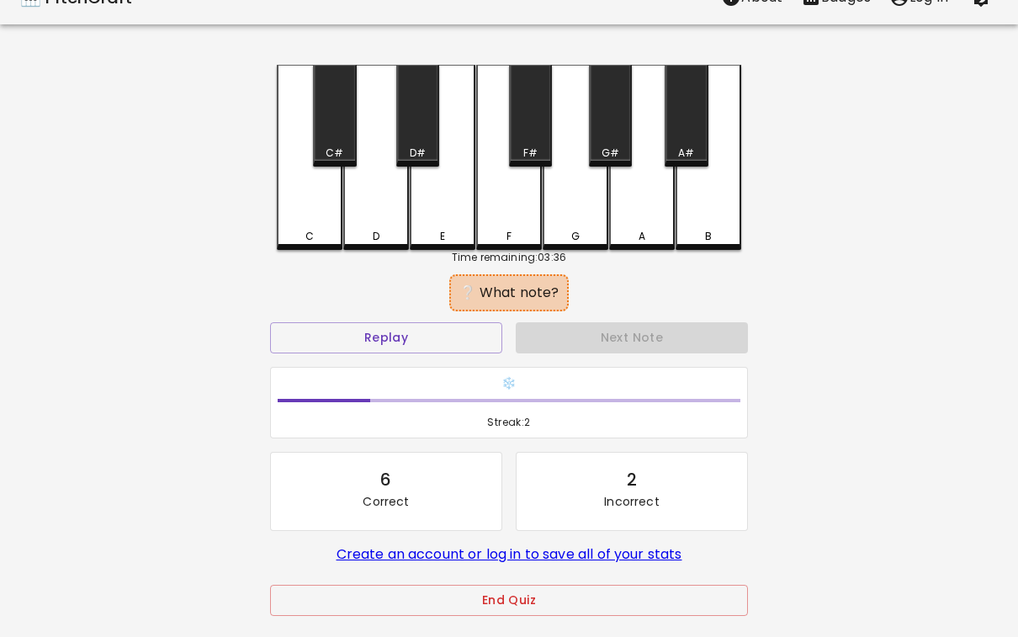
click at [577, 322] on div "Next Note" at bounding box center [632, 338] width 246 height 45
click at [570, 333] on div "Next Note" at bounding box center [632, 338] width 246 height 45
click at [618, 342] on div "Next Note" at bounding box center [632, 338] width 246 height 45
click at [426, 341] on button "Replay" at bounding box center [386, 337] width 232 height 31
click at [422, 327] on button "Replay" at bounding box center [386, 337] width 232 height 31
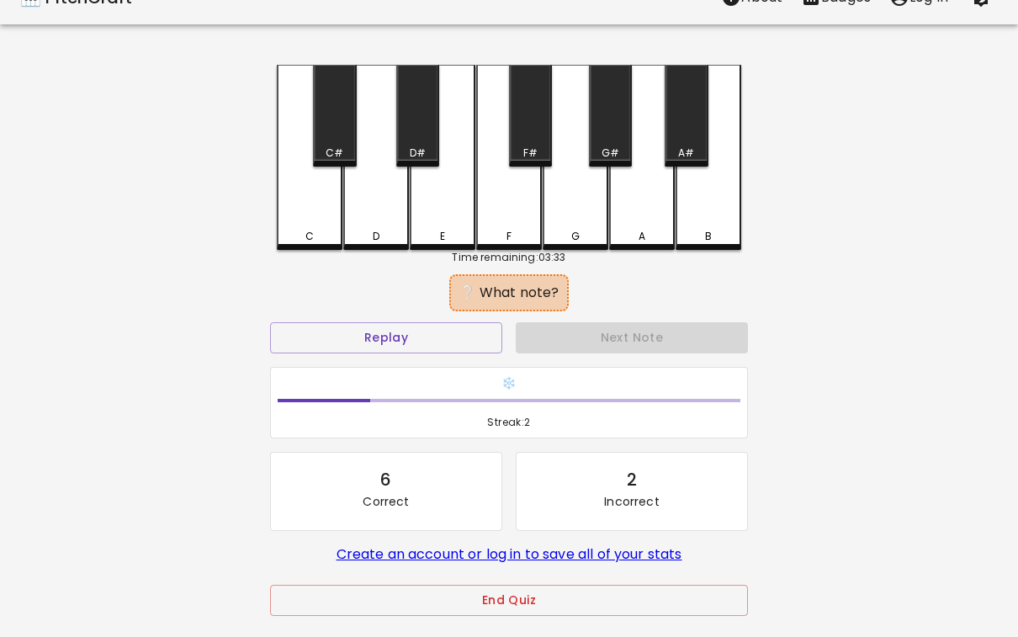
click at [420, 326] on button "Replay" at bounding box center [386, 337] width 232 height 31
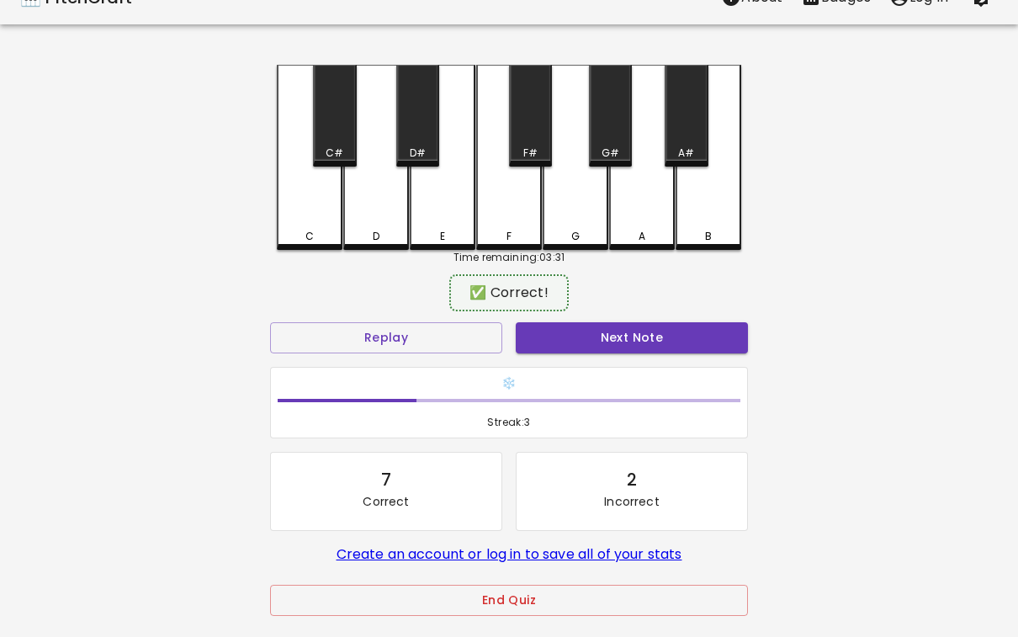
click at [382, 227] on div "D" at bounding box center [376, 157] width 66 height 185
